Goal: Communication & Community: Answer question/provide support

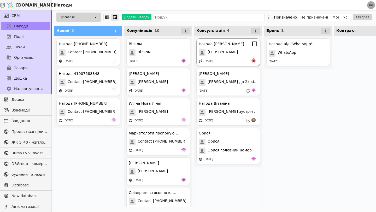
click at [246, 57] on div "Нагода [PERSON_NAME] [PERSON_NAME] [DATE]" at bounding box center [228, 52] width 64 height 28
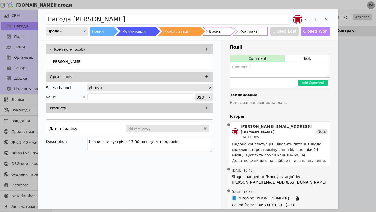
click at [224, 30] on div "Add Opportunity" at bounding box center [218, 31] width 31 height 8
click at [253, 69] on textarea "Add Opportunity" at bounding box center [280, 69] width 100 height 15
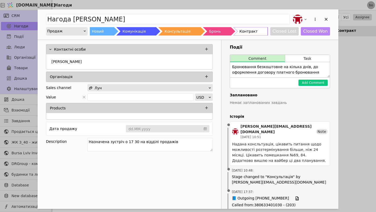
click at [279, 68] on textarea "Бронювання безкоштовне на кілька днів, до оформлення договору платного бронюван…" at bounding box center [280, 69] width 100 height 15
click at [318, 73] on textarea "Бронювання безкоштовне 69 квартири на кілька днів, до оформлення договору платн…" at bounding box center [280, 69] width 100 height 15
type textarea "Бронювання безкоштовне 69 квартири на кілька днів, до оформлення договору платн…"
click at [317, 82] on button "Add Comment" at bounding box center [312, 83] width 29 height 6
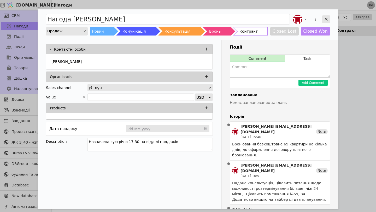
click at [326, 19] on icon "Add Opportunity" at bounding box center [325, 19] width 3 height 3
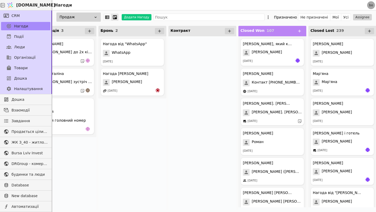
scroll to position [0, 166]
click at [131, 44] on div "Нагода від "WhatsApp"" at bounding box center [124, 43] width 44 height 5
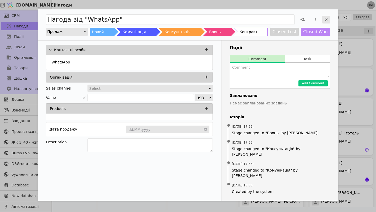
click at [324, 19] on icon "Add Opportunity" at bounding box center [325, 19] width 5 height 5
